Goal: Use online tool/utility: Utilize a website feature to perform a specific function

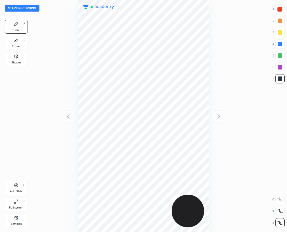
scroll to position [232, 194]
click at [280, 66] on div at bounding box center [280, 67] width 5 height 5
drag, startPoint x: 16, startPoint y: 57, endPoint x: 24, endPoint y: 79, distance: 23.8
click at [16, 57] on icon at bounding box center [16, 56] width 5 height 5
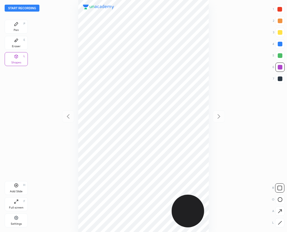
drag, startPoint x: 280, startPoint y: 223, endPoint x: 236, endPoint y: 192, distance: 53.4
click at [280, 223] on icon at bounding box center [279, 222] width 3 height 3
click at [279, 9] on div at bounding box center [280, 9] width 5 height 5
drag, startPoint x: 278, startPoint y: 78, endPoint x: 230, endPoint y: 76, distance: 48.5
click at [272, 76] on div "Start recording 1 2 3 4 5 6 7 R O A L C X Z Erase all C X Z Pen P Eraser E Shap…" at bounding box center [143, 116] width 287 height 232
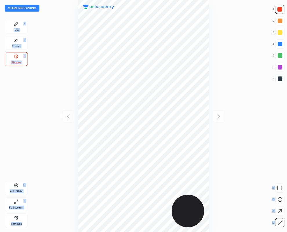
click at [15, 105] on div "Pen P Eraser E Shapes L Add Slide H Full screen F Settings" at bounding box center [16, 125] width 23 height 210
click at [18, 23] on icon at bounding box center [16, 23] width 3 height 3
click at [15, 59] on icon at bounding box center [16, 56] width 5 height 5
click at [17, 28] on div "Pen P" at bounding box center [16, 27] width 23 height 14
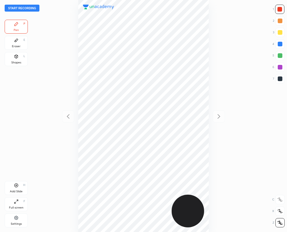
click at [281, 77] on div at bounding box center [280, 79] width 5 height 5
click at [17, 63] on div "Shapes" at bounding box center [16, 62] width 10 height 3
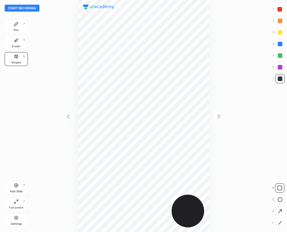
click at [283, 220] on div at bounding box center [279, 222] width 9 height 9
click at [17, 40] on icon at bounding box center [16, 40] width 3 height 3
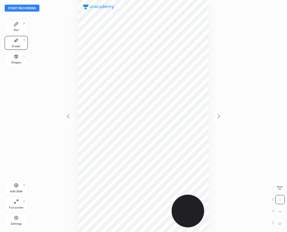
click at [13, 26] on div "Pen P" at bounding box center [16, 27] width 23 height 14
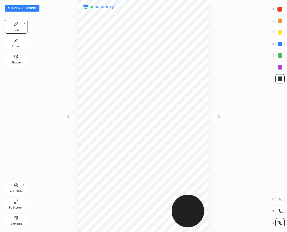
click at [279, 10] on div at bounding box center [280, 9] width 5 height 5
click at [20, 42] on div "Eraser E" at bounding box center [16, 43] width 23 height 14
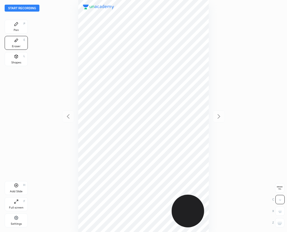
click at [16, 25] on icon at bounding box center [16, 23] width 3 height 3
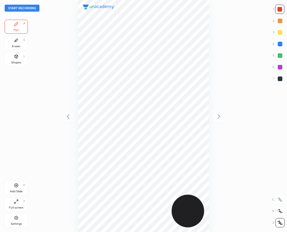
click at [281, 79] on div at bounding box center [280, 79] width 5 height 5
click at [282, 45] on div at bounding box center [280, 44] width 5 height 5
click at [281, 79] on div at bounding box center [280, 79] width 5 height 5
click at [283, 8] on div at bounding box center [279, 9] width 9 height 9
click at [281, 78] on div at bounding box center [280, 79] width 5 height 5
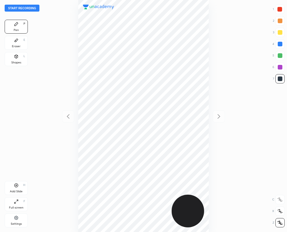
click at [282, 21] on div at bounding box center [280, 21] width 5 height 5
drag, startPoint x: 18, startPoint y: 45, endPoint x: 78, endPoint y: 101, distance: 81.9
click at [18, 47] on div "Eraser" at bounding box center [16, 46] width 9 height 3
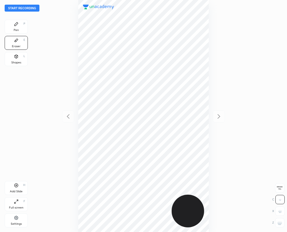
click at [22, 26] on div "Pen P" at bounding box center [16, 27] width 23 height 14
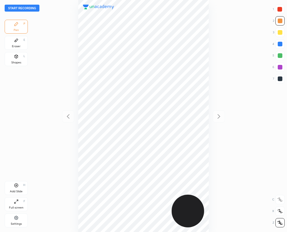
drag, startPoint x: 281, startPoint y: 65, endPoint x: 249, endPoint y: 70, distance: 31.6
click at [281, 66] on div at bounding box center [280, 67] width 5 height 5
drag, startPoint x: 281, startPoint y: 79, endPoint x: 267, endPoint y: 90, distance: 18.6
click at [281, 79] on div at bounding box center [280, 79] width 5 height 5
drag, startPoint x: 280, startPoint y: 9, endPoint x: 214, endPoint y: 52, distance: 79.0
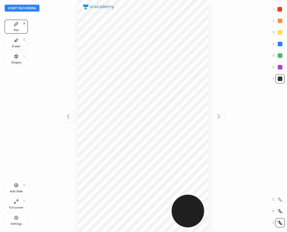
click at [280, 10] on div at bounding box center [280, 9] width 5 height 5
click at [18, 41] on icon at bounding box center [16, 40] width 5 height 5
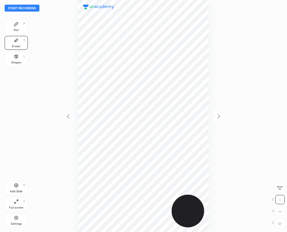
click at [13, 24] on div "Pen P" at bounding box center [16, 27] width 23 height 14
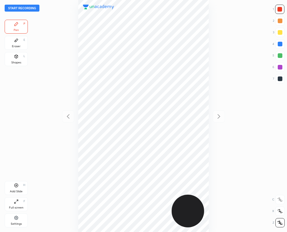
click at [20, 40] on div "Eraser E" at bounding box center [16, 43] width 23 height 14
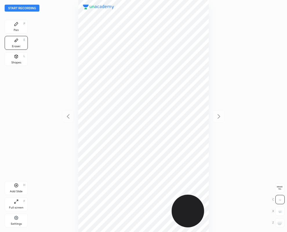
click at [279, 223] on rect at bounding box center [279, 223] width 1 height 1
click at [18, 24] on icon at bounding box center [16, 24] width 5 height 5
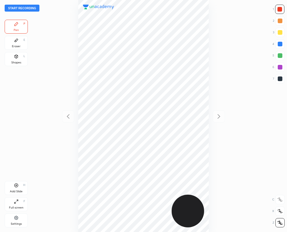
drag, startPoint x: 281, startPoint y: 79, endPoint x: 259, endPoint y: 84, distance: 22.1
click at [281, 79] on div at bounding box center [280, 79] width 5 height 5
drag, startPoint x: 282, startPoint y: 8, endPoint x: 268, endPoint y: 12, distance: 15.1
click at [282, 8] on div at bounding box center [279, 9] width 9 height 9
drag, startPoint x: 281, startPoint y: 79, endPoint x: 240, endPoint y: 95, distance: 44.3
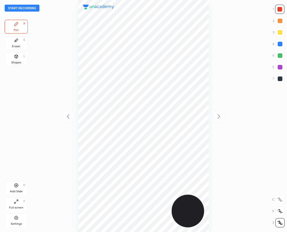
click at [281, 79] on div at bounding box center [280, 79] width 5 height 5
click at [281, 8] on div at bounding box center [280, 9] width 5 height 5
drag, startPoint x: 280, startPoint y: 67, endPoint x: 266, endPoint y: 78, distance: 17.8
click at [280, 68] on div at bounding box center [280, 67] width 5 height 5
click at [23, 8] on button "Start recording" at bounding box center [22, 8] width 35 height 7
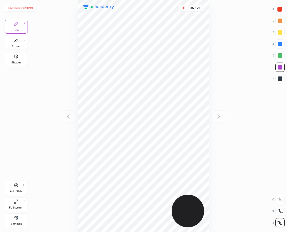
click at [20, 8] on button "End recording" at bounding box center [21, 8] width 32 height 7
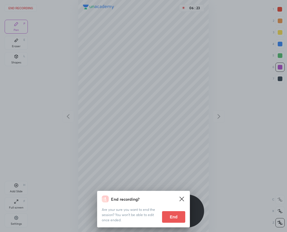
drag, startPoint x: 175, startPoint y: 217, endPoint x: 71, endPoint y: 231, distance: 104.8
click at [176, 217] on button "End" at bounding box center [173, 217] width 23 height 12
